Goal: Transaction & Acquisition: Purchase product/service

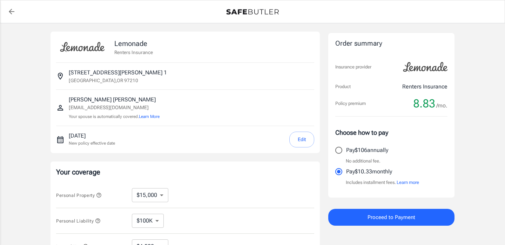
select select "15000"
select select "500"
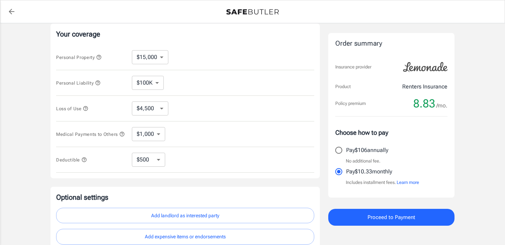
scroll to position [130, 0]
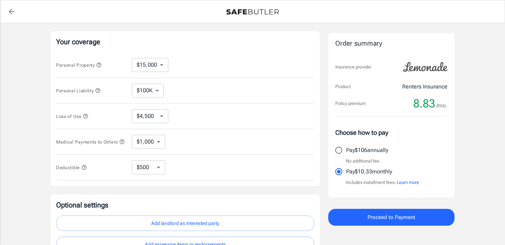
click at [382, 219] on span "Proceed to Payment" at bounding box center [392, 217] width 48 height 9
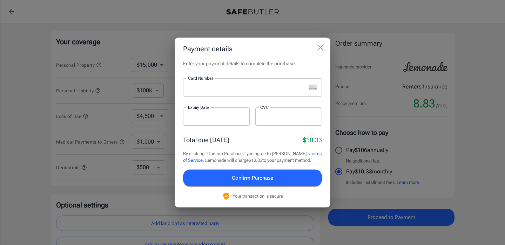
click at [228, 91] on div at bounding box center [244, 87] width 123 height 18
click at [299, 121] on div at bounding box center [288, 116] width 67 height 18
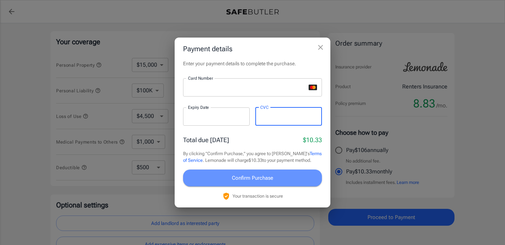
click at [260, 176] on span "Confirm Purchase" at bounding box center [252, 177] width 41 height 9
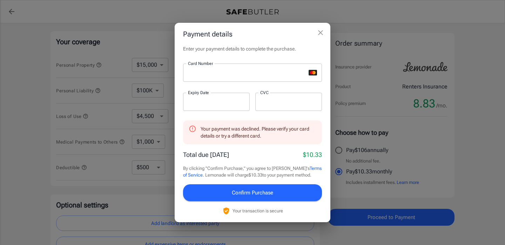
click at [320, 35] on icon "close" at bounding box center [320, 32] width 8 height 8
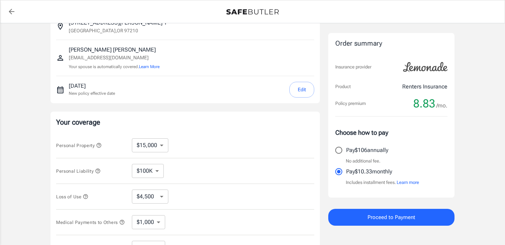
scroll to position [0, 0]
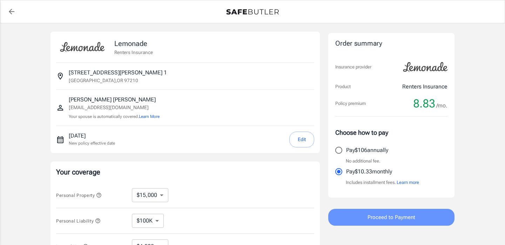
click at [379, 216] on span "Proceed to Payment" at bounding box center [392, 217] width 48 height 9
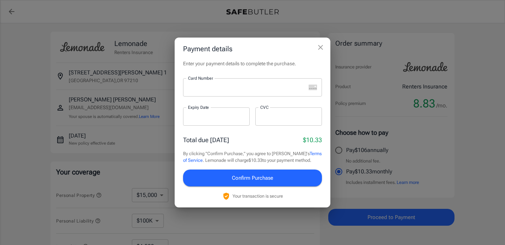
click at [244, 140] on div "Total due [DATE] $10.33" at bounding box center [252, 139] width 139 height 9
click at [325, 43] on button "close" at bounding box center [321, 47] width 14 height 14
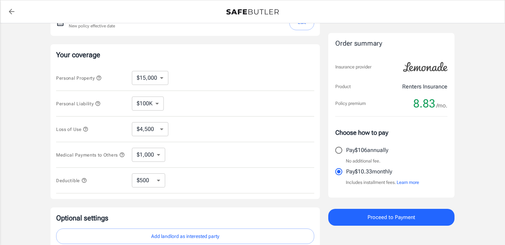
scroll to position [125, 0]
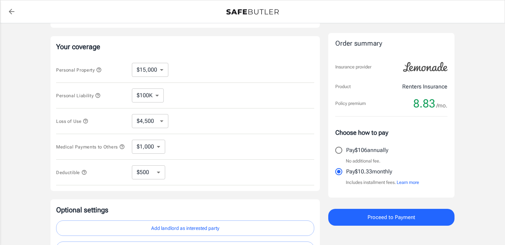
click at [157, 68] on select "$10,000 $15,000 $20,000 $25,000 $30,000 $40,000 $50,000 $100K $150K $200K $250K" at bounding box center [150, 70] width 36 height 14
select select "10000"
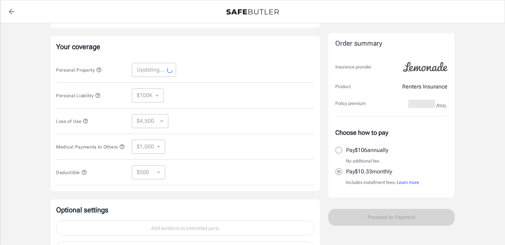
select select "10000"
select select "3000"
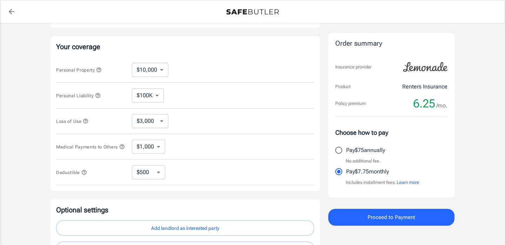
click at [159, 66] on select "$10,000 $15,000 $20,000 $25,000 $30,000 $40,000 $50,000 $100K $150K $200K $250K" at bounding box center [150, 70] width 36 height 14
select select "15000"
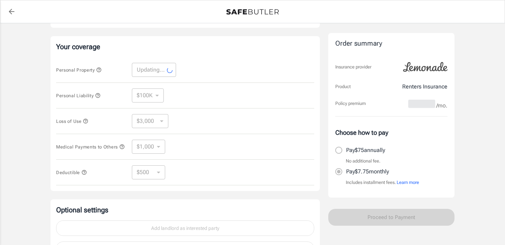
select select "15000"
select select "4500"
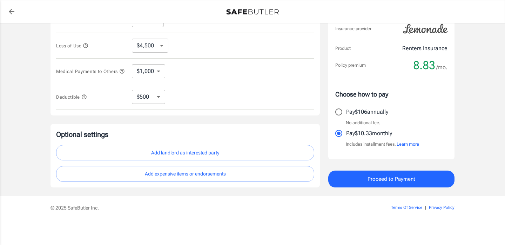
scroll to position [203, 0]
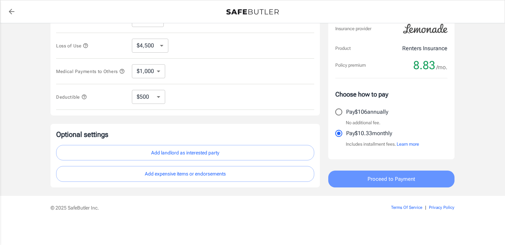
click at [419, 180] on button "Proceed to Payment" at bounding box center [391, 179] width 126 height 17
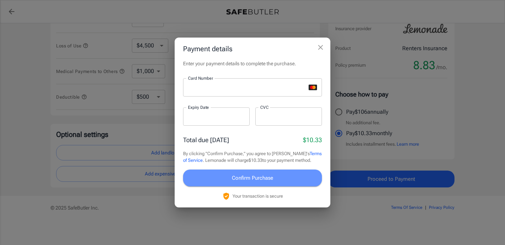
click at [246, 175] on span "Confirm Purchase" at bounding box center [252, 177] width 41 height 9
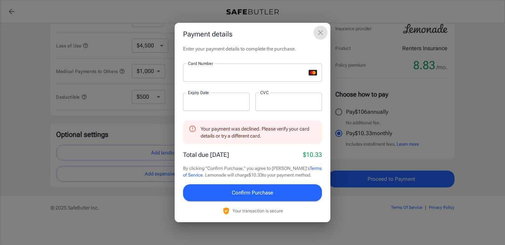
click at [320, 31] on icon "close" at bounding box center [320, 32] width 8 height 8
